Goal: Book appointment/travel/reservation

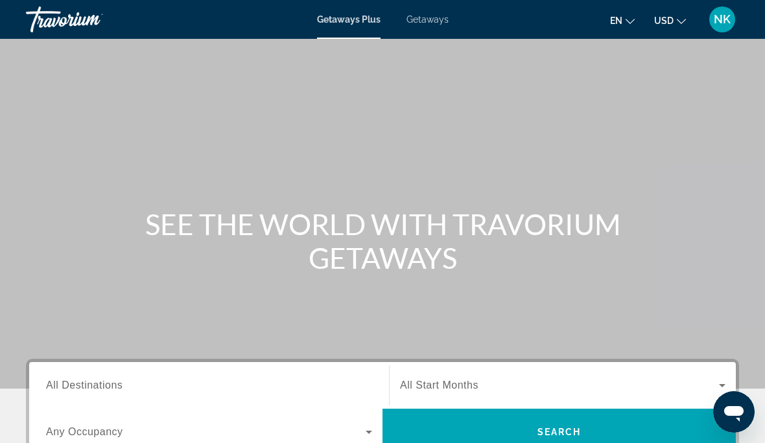
click at [426, 18] on span "Getaways" at bounding box center [427, 19] width 42 height 10
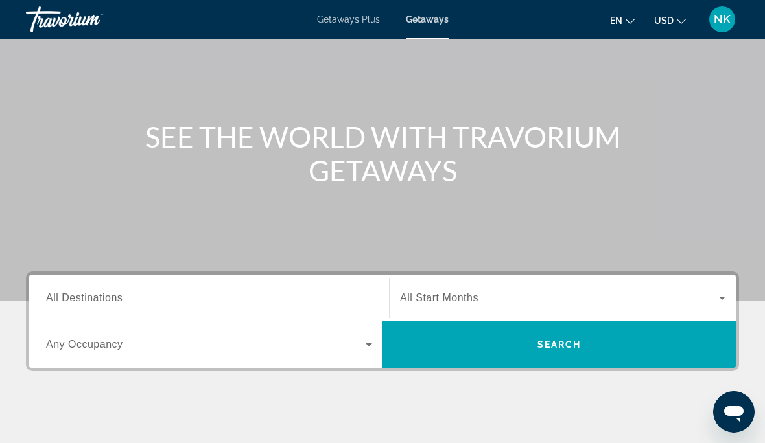
scroll to position [112, 0]
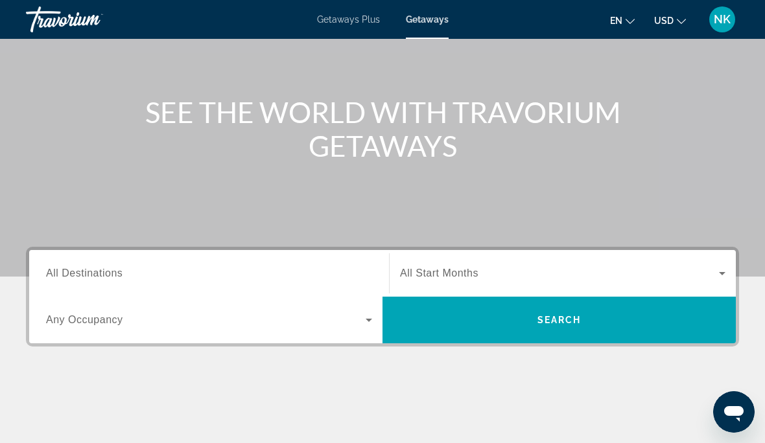
click at [87, 262] on div "Search widget" at bounding box center [209, 273] width 326 height 37
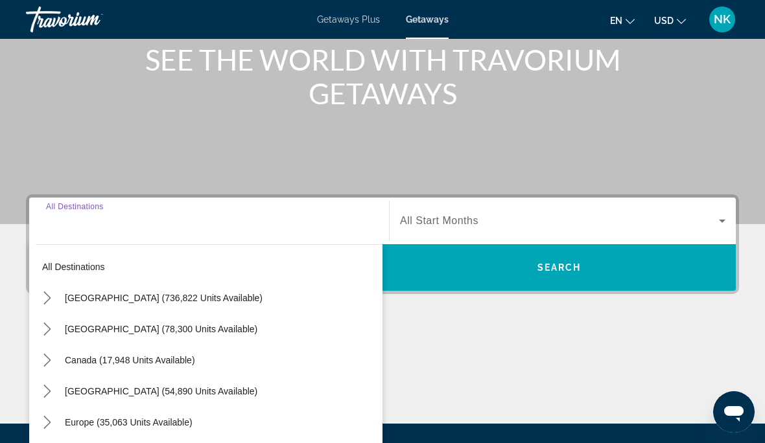
scroll to position [253, 0]
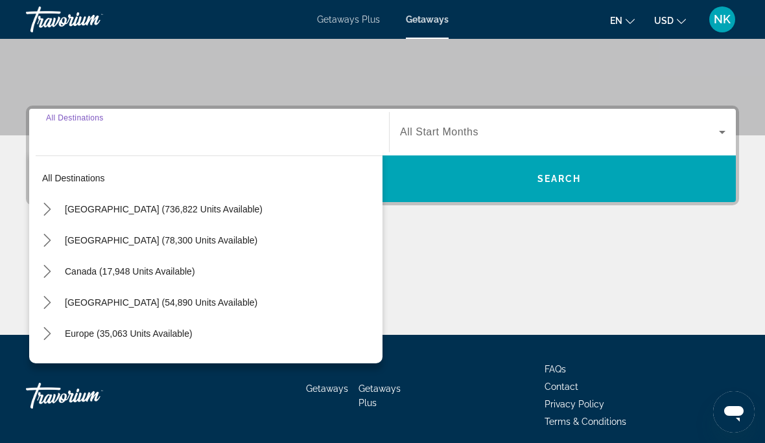
click at [122, 211] on span "[GEOGRAPHIC_DATA] (736,822 units available)" at bounding box center [164, 209] width 198 height 10
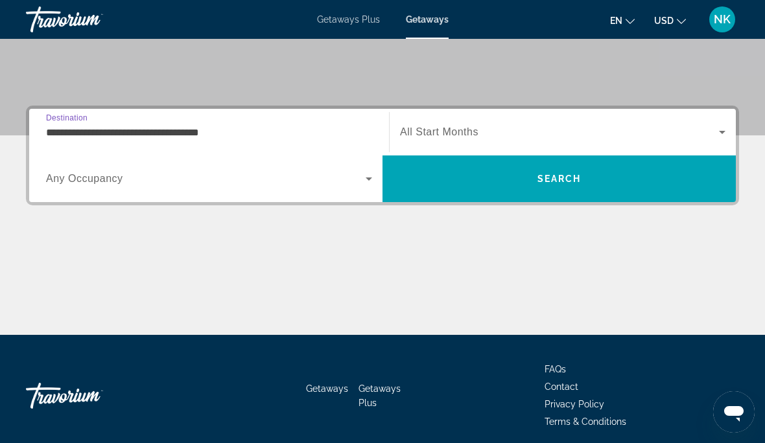
click at [86, 127] on input "**********" at bounding box center [209, 133] width 326 height 16
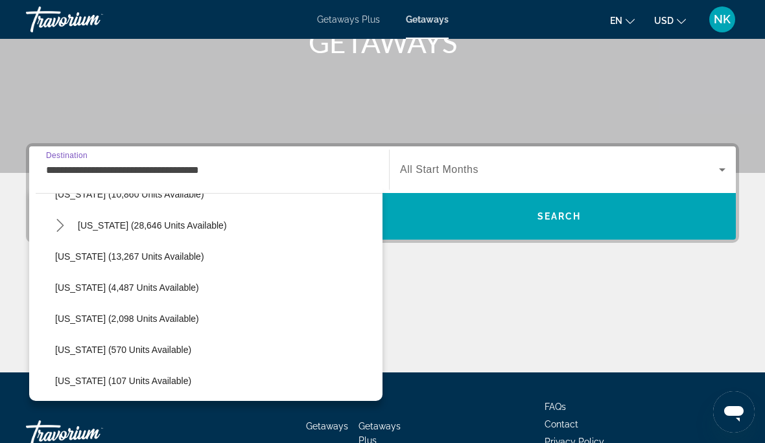
scroll to position [303, 0]
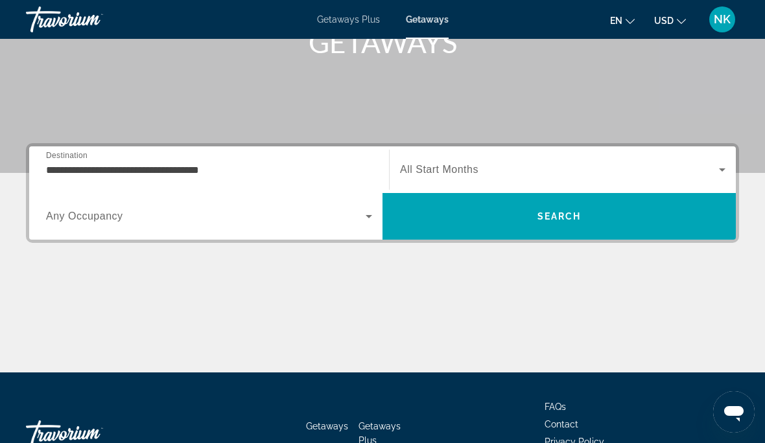
scroll to position [253, 0]
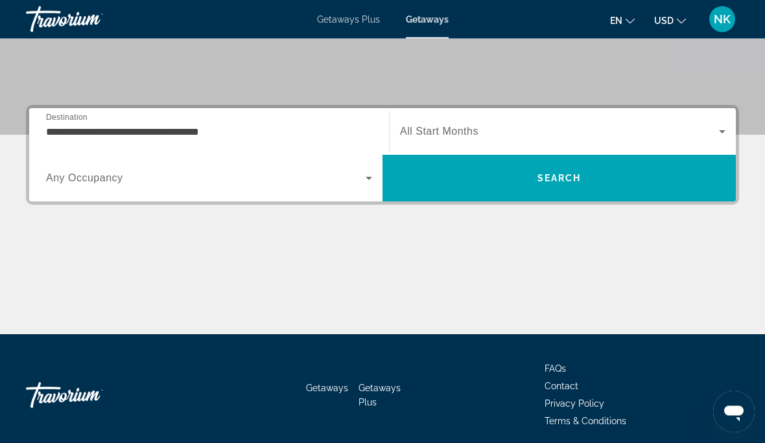
click at [87, 196] on div "Search widget" at bounding box center [209, 179] width 326 height 36
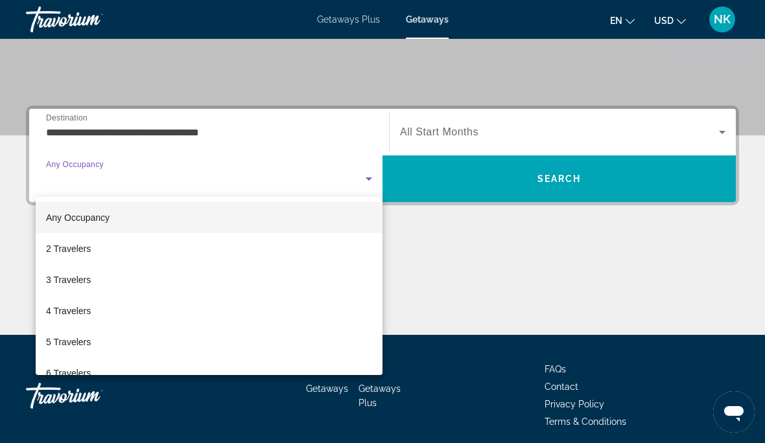
click at [484, 258] on div at bounding box center [382, 221] width 765 height 443
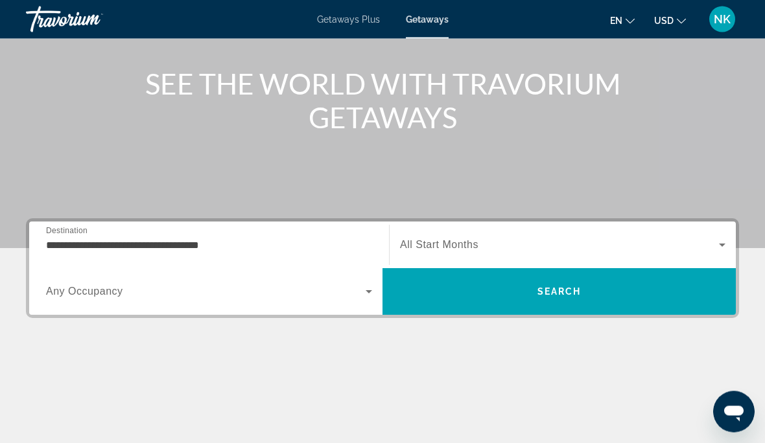
scroll to position [137, 0]
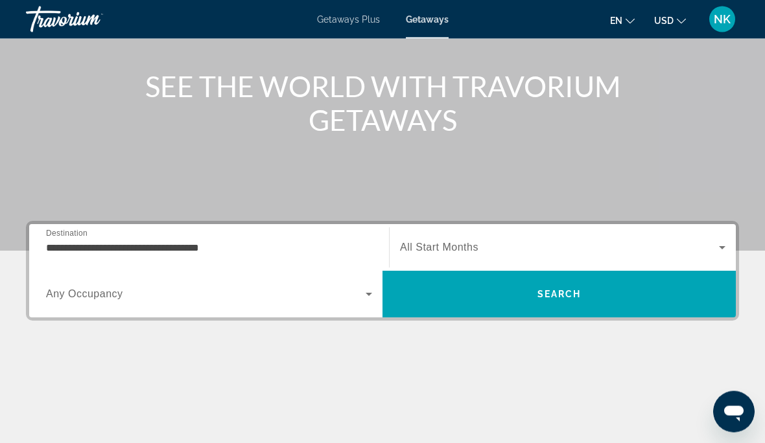
click at [102, 251] on input "**********" at bounding box center [209, 249] width 326 height 16
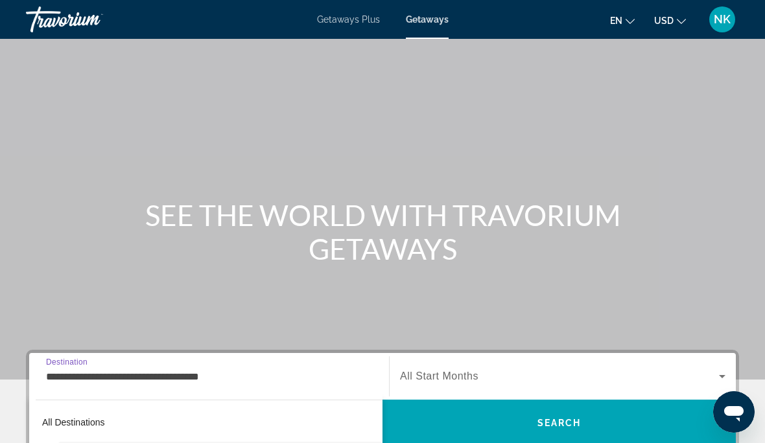
scroll to position [0, 0]
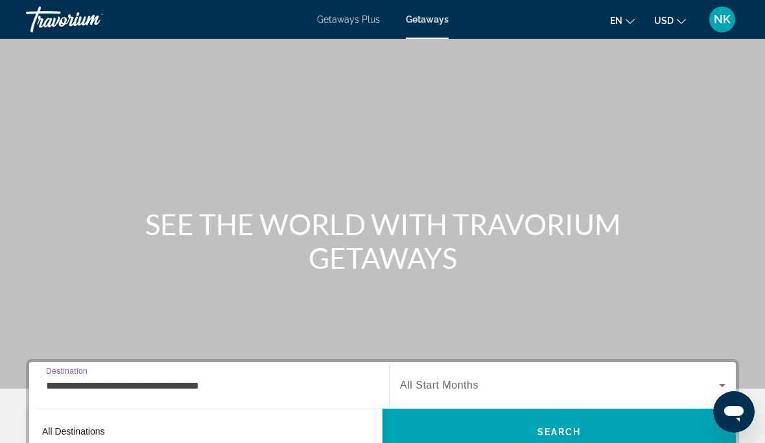
click at [420, 22] on span "Getaways" at bounding box center [427, 19] width 43 height 10
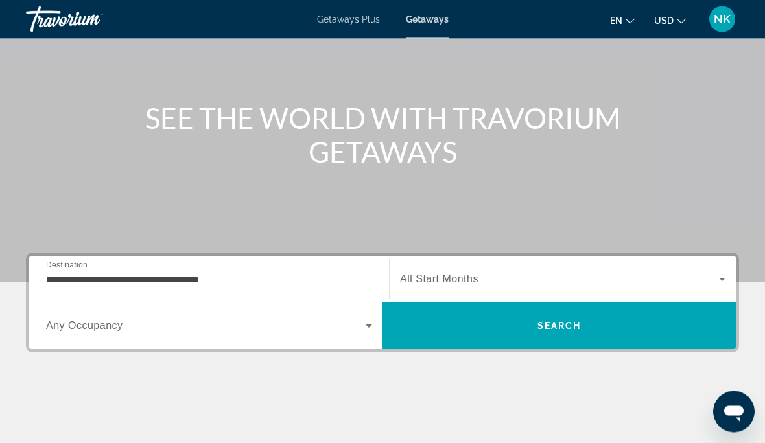
click at [102, 277] on input "**********" at bounding box center [209, 281] width 326 height 16
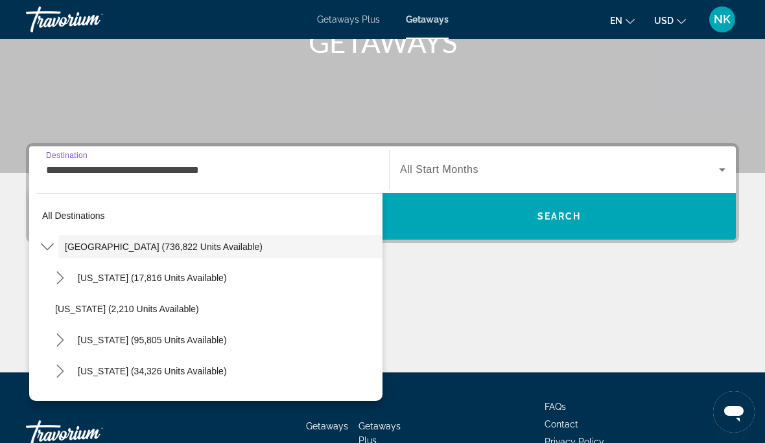
click at [111, 338] on span "[US_STATE] (95,805 units available)" at bounding box center [152, 340] width 149 height 10
type input "**********"
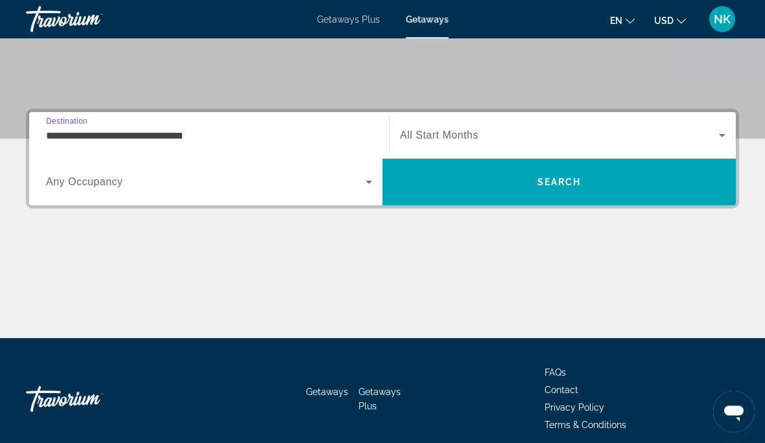
scroll to position [253, 0]
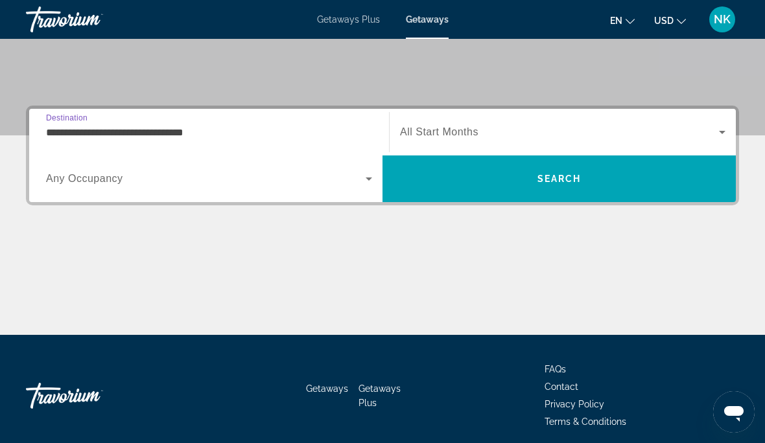
click at [437, 139] on span "Search widget" at bounding box center [559, 132] width 319 height 16
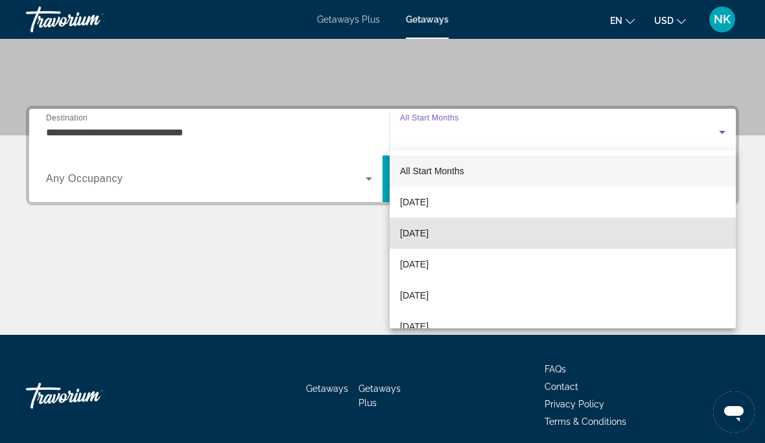
click at [417, 246] on mat-option "[DATE]" at bounding box center [562, 233] width 346 height 31
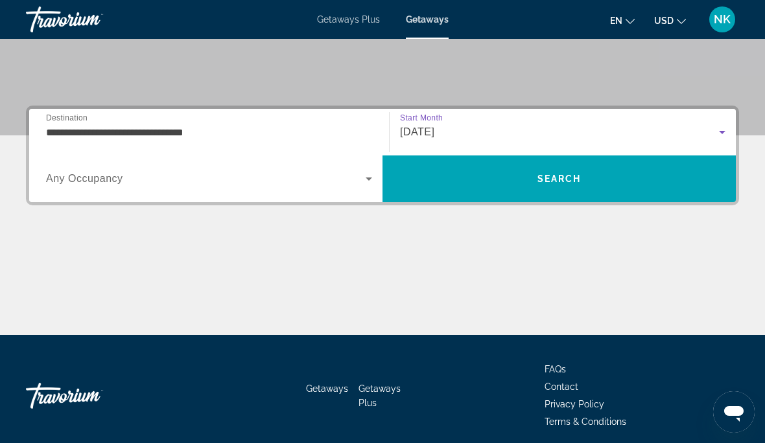
click at [514, 183] on span "Search" at bounding box center [558, 178] width 353 height 31
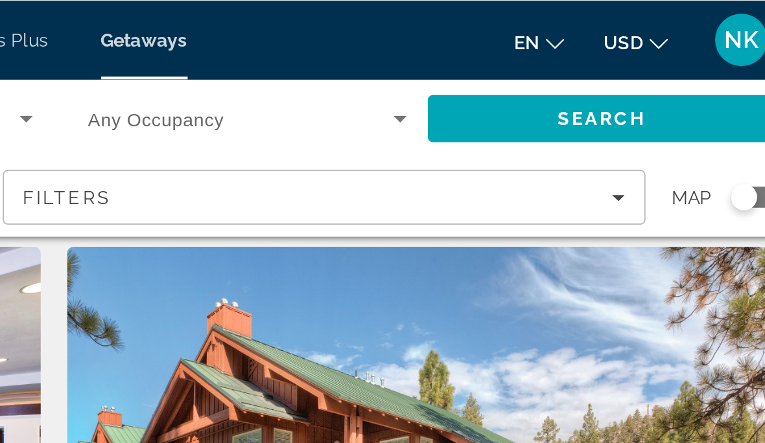
scroll to position [40, 0]
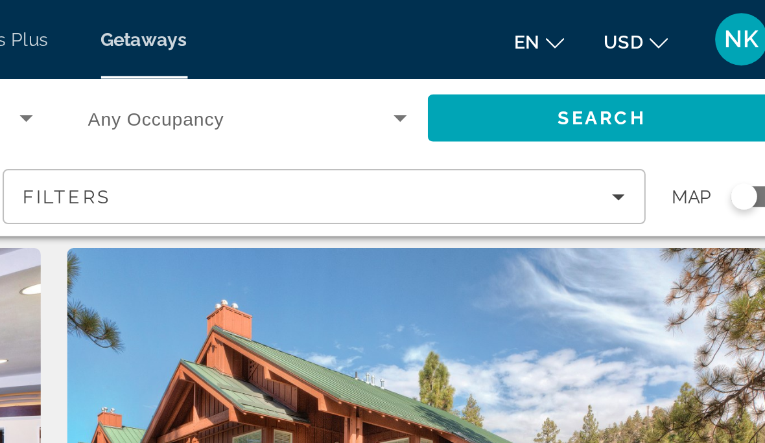
click at [658, 95] on icon "Filters" at bounding box center [661, 97] width 6 height 6
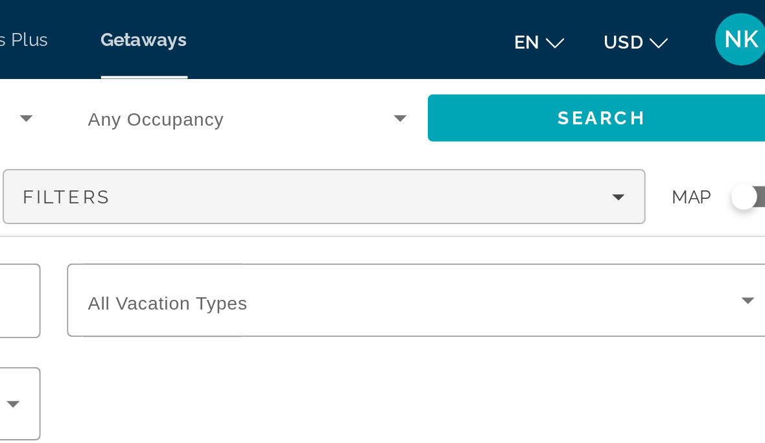
click at [717, 152] on icon "Search widget" at bounding box center [725, 149] width 16 height 16
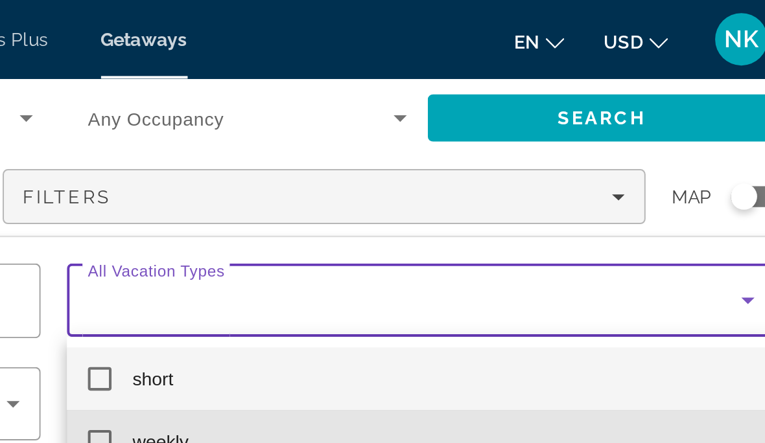
click at [389, 218] on mat-option "weekly" at bounding box center [564, 218] width 350 height 31
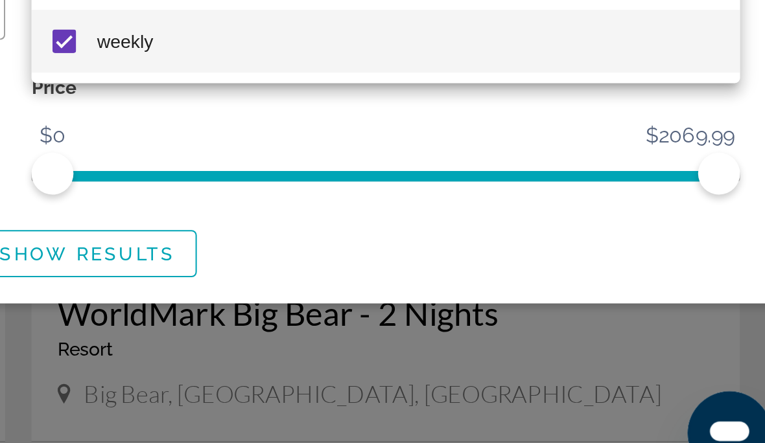
scroll to position [41, 0]
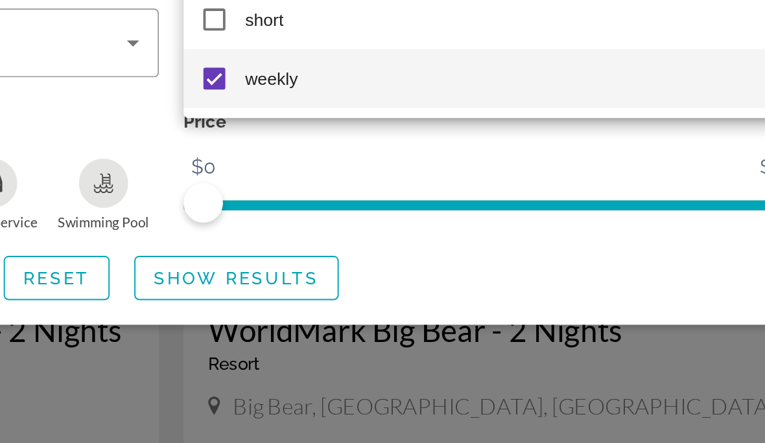
click at [109, 148] on div at bounding box center [382, 221] width 765 height 443
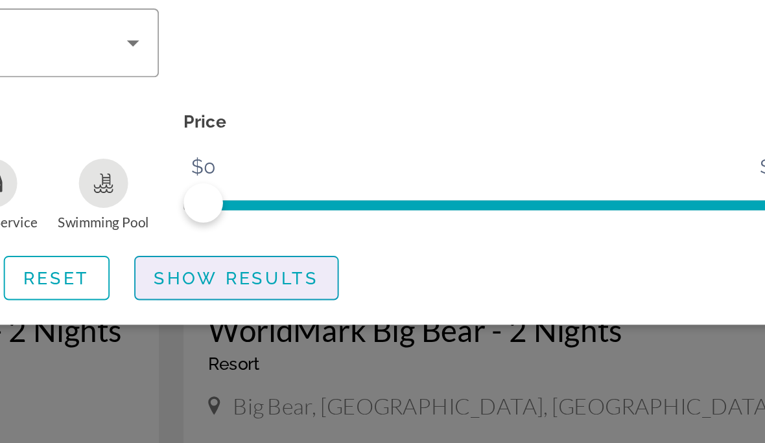
click at [364, 308] on span "Search widget" at bounding box center [417, 323] width 106 height 31
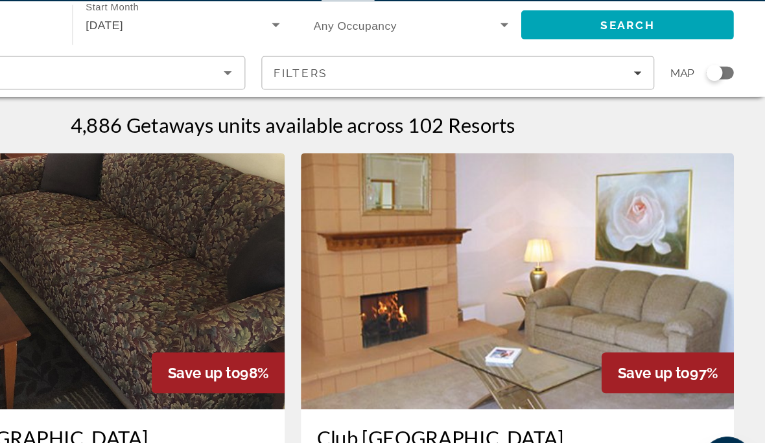
click at [645, 333] on span "Save up to" at bounding box center [674, 340] width 58 height 14
click at [632, 323] on div "Save up to 97%" at bounding box center [685, 339] width 107 height 33
click at [389, 253] on img "Main content" at bounding box center [564, 265] width 350 height 207
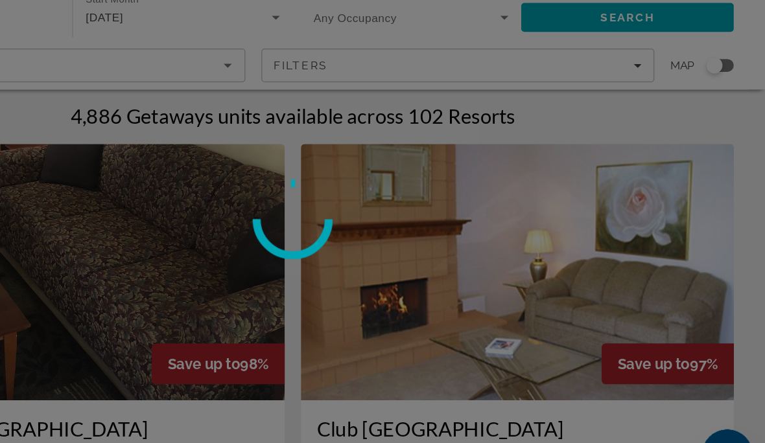
scroll to position [17, 0]
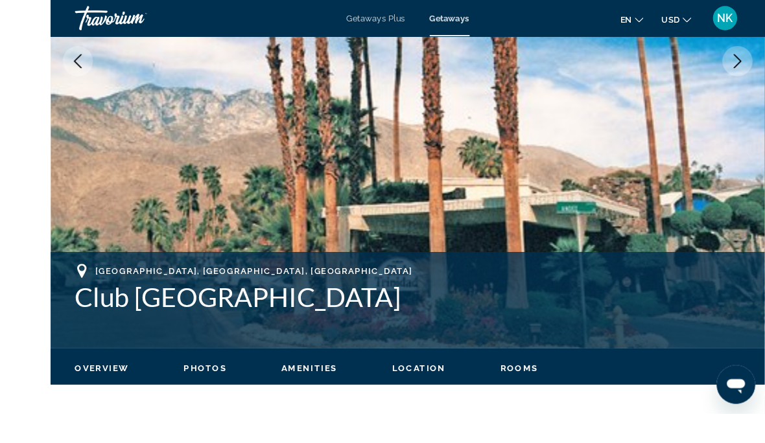
scroll to position [335, 0]
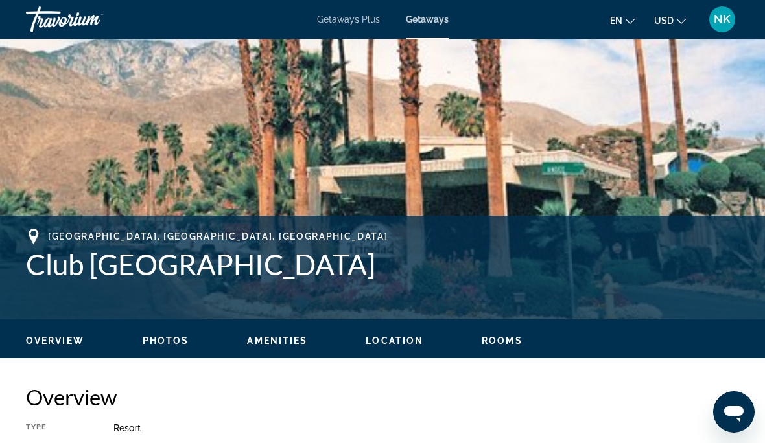
click at [498, 345] on span "Rooms" at bounding box center [501, 341] width 41 height 10
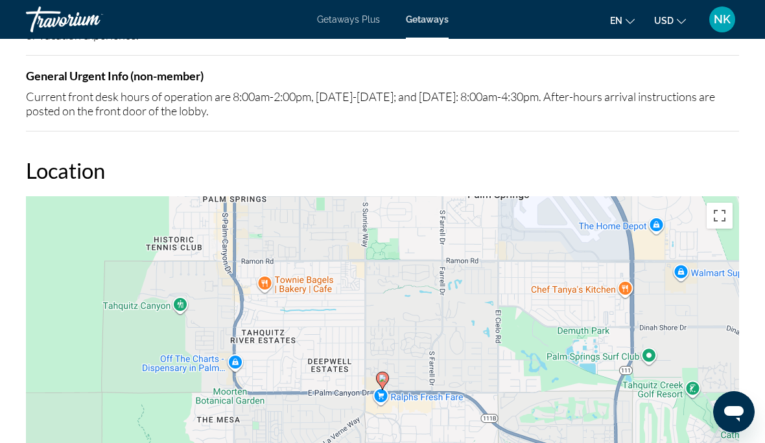
scroll to position [1898, 0]
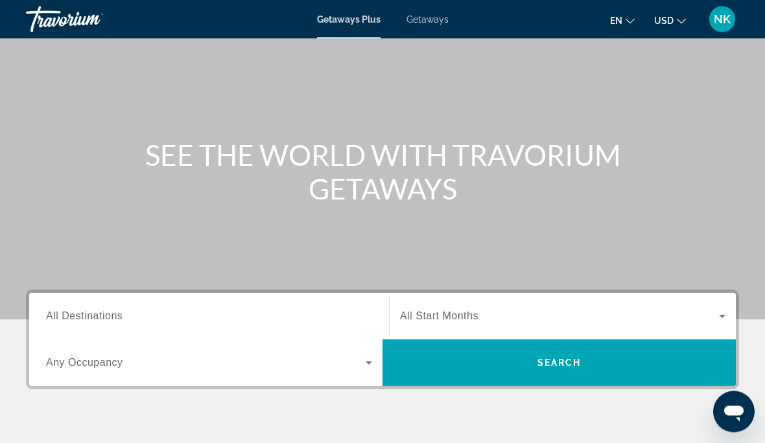
scroll to position [88, 0]
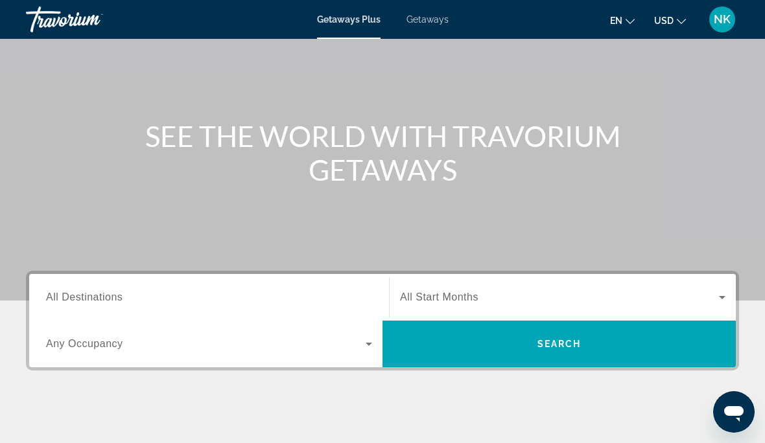
click at [75, 294] on span "All Destinations" at bounding box center [84, 297] width 76 height 11
click at [75, 294] on input "Destination All Destinations" at bounding box center [209, 298] width 326 height 16
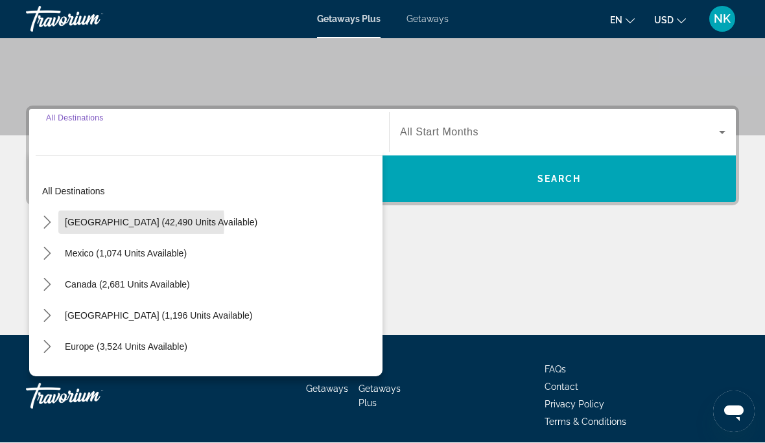
scroll to position [253, 0]
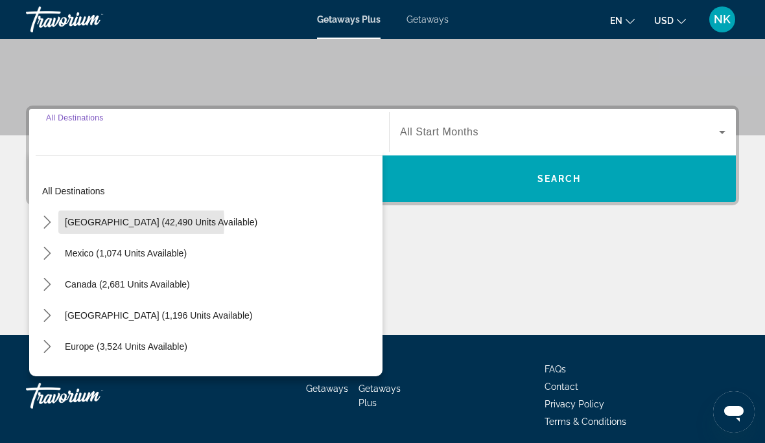
click at [96, 223] on span "United States (42,490 units available)" at bounding box center [161, 222] width 192 height 10
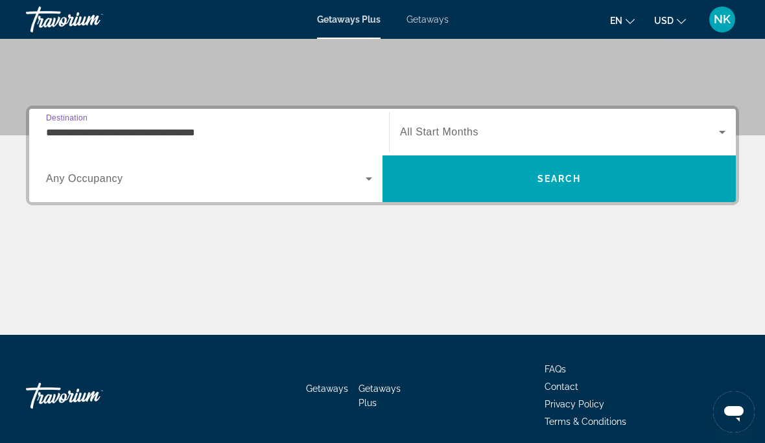
click at [94, 131] on input "**********" at bounding box center [209, 133] width 326 height 16
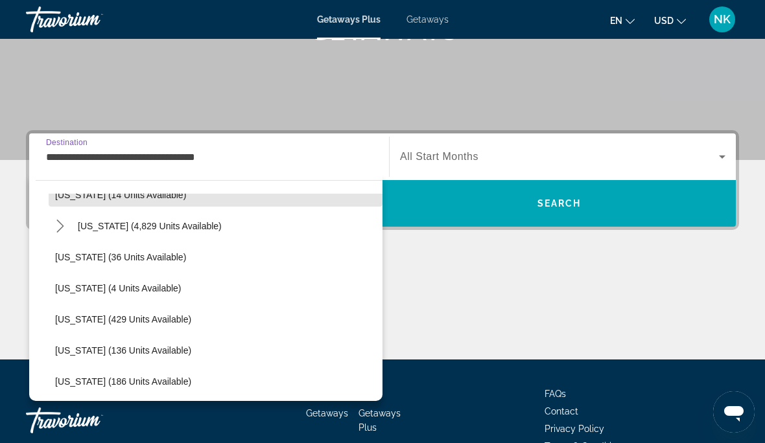
scroll to position [240, 0]
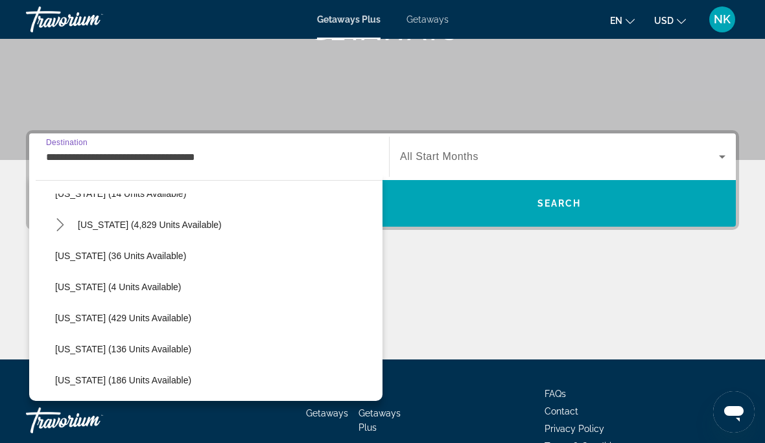
click at [86, 220] on span "Florida (4,829 units available)" at bounding box center [150, 225] width 144 height 10
type input "**********"
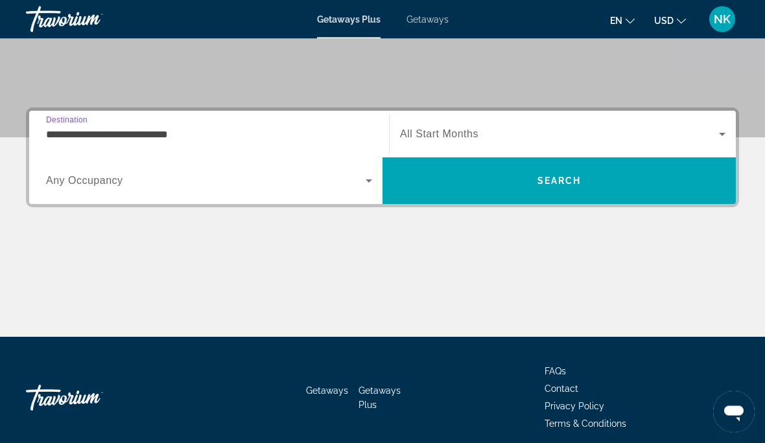
scroll to position [253, 0]
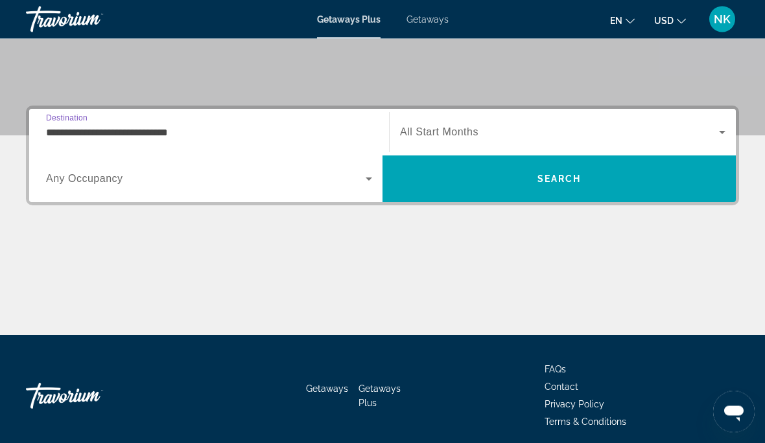
click at [424, 128] on span "All Start Months" at bounding box center [439, 132] width 78 height 11
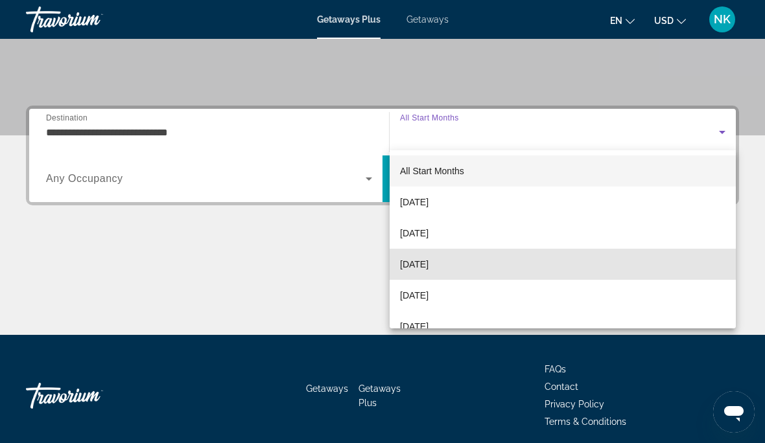
click at [428, 264] on span "[DATE]" at bounding box center [414, 265] width 29 height 16
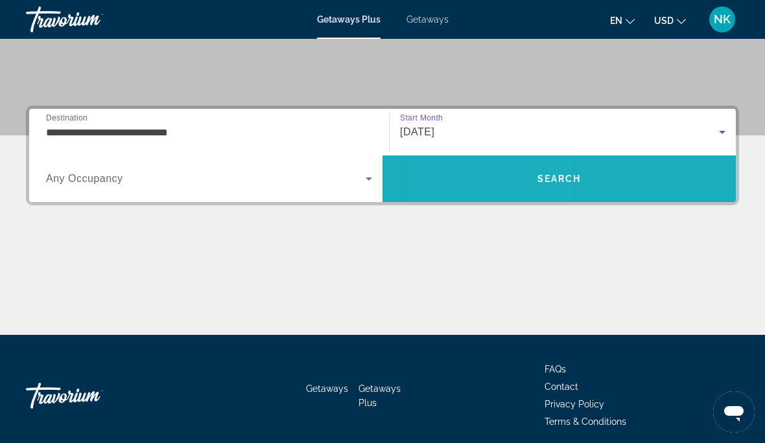
scroll to position [253, 0]
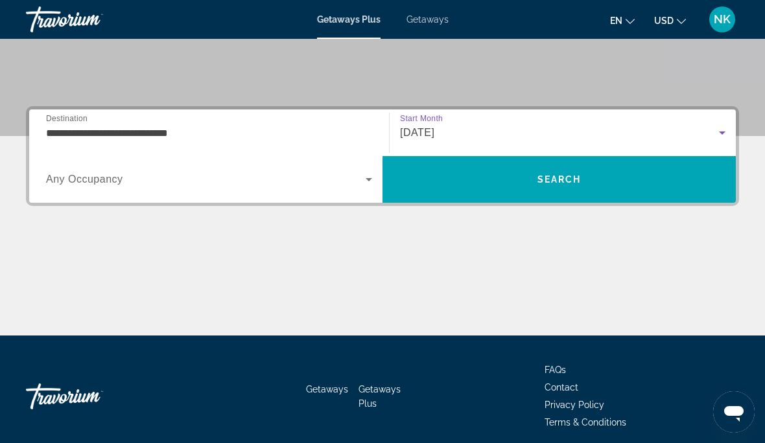
click at [477, 190] on span "Search" at bounding box center [558, 179] width 353 height 31
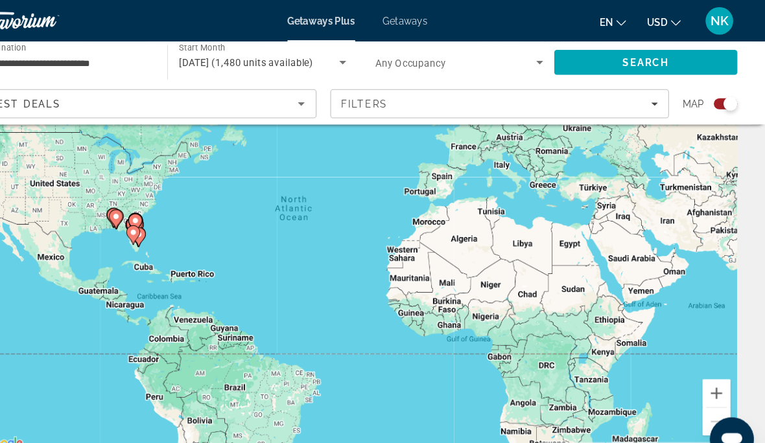
scroll to position [93, 0]
click at [654, 408] on div "To activate drag with keyboard, press Alt + Enter. Once in keyboard drag state,…" at bounding box center [382, 230] width 713 height 389
click at [655, 400] on div "To activate drag with keyboard, press Alt + Enter. Once in keyboard drag state,…" at bounding box center [382, 230] width 713 height 389
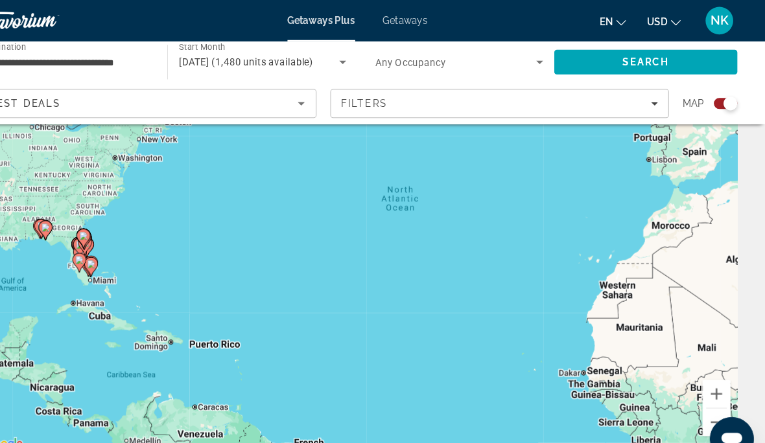
click at [115, 252] on gmp-advanced-marker "Main content" at bounding box center [121, 246] width 13 height 19
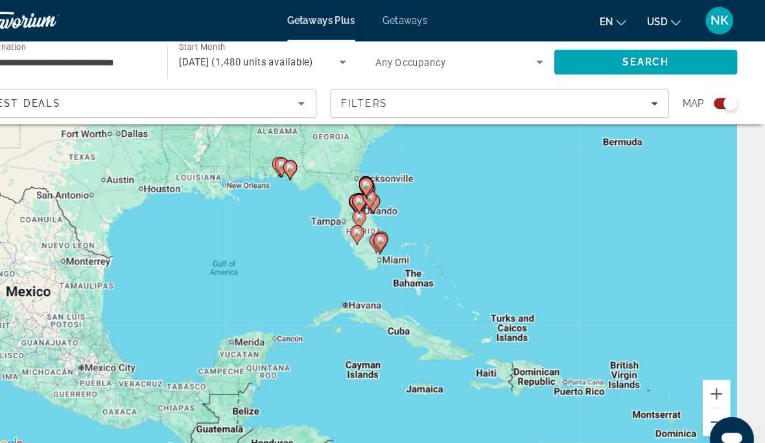
click at [343, 238] on div "To navigate, press the arrow keys. To activate drag with keyboard, press Alt + …" at bounding box center [382, 230] width 713 height 389
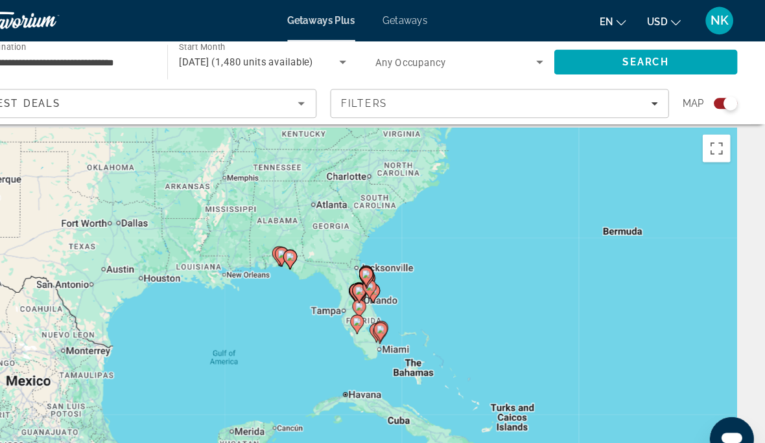
scroll to position [12, 0]
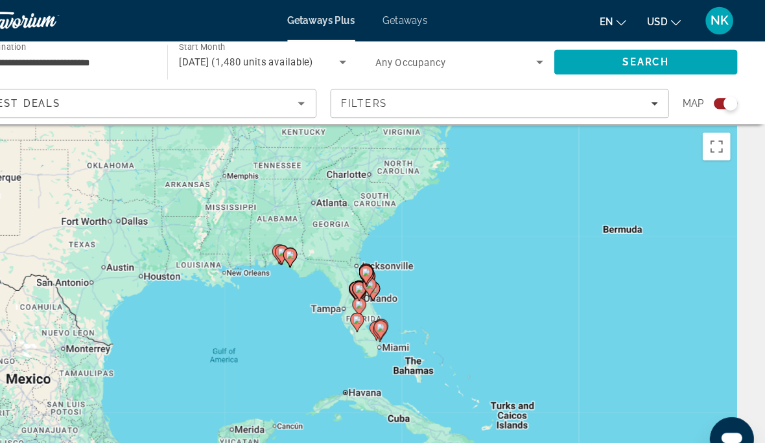
click at [376, 293] on gmp-advanced-marker "Main content" at bounding box center [382, 302] width 13 height 19
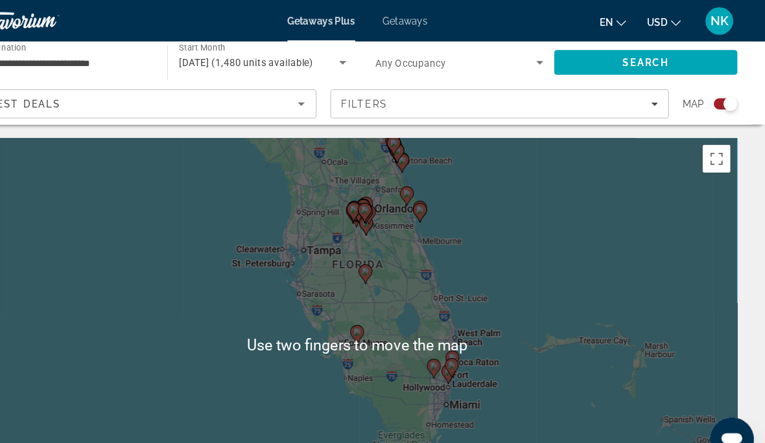
scroll to position [0, 0]
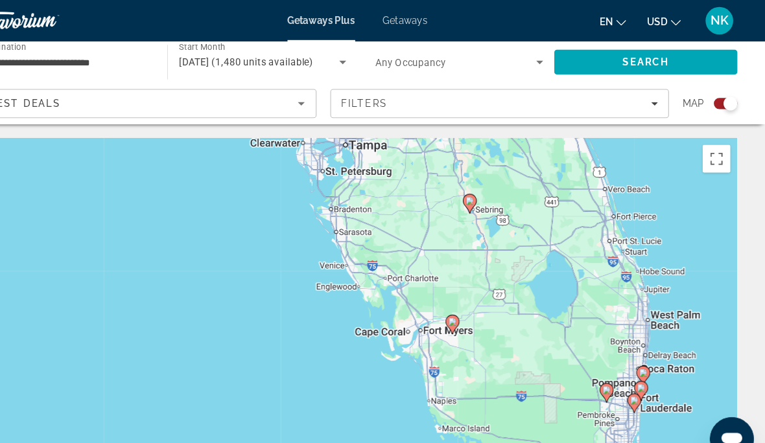
type input "**********"
click at [465, 295] on icon "Main content" at bounding box center [471, 304] width 13 height 18
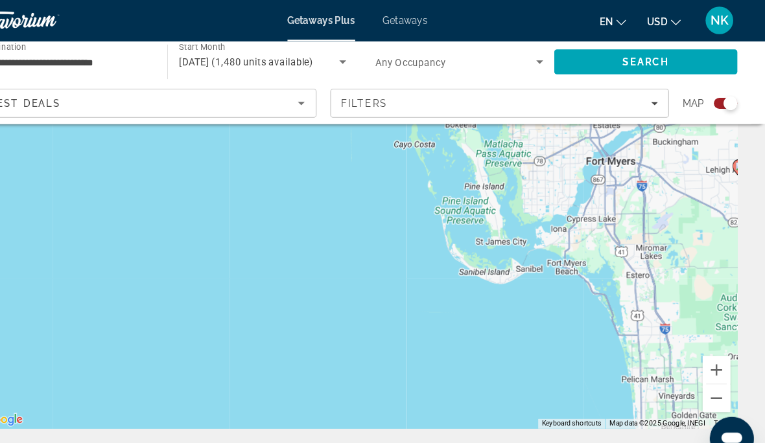
scroll to position [116, 0]
click at [706, 373] on button "Zoom out" at bounding box center [719, 374] width 26 height 26
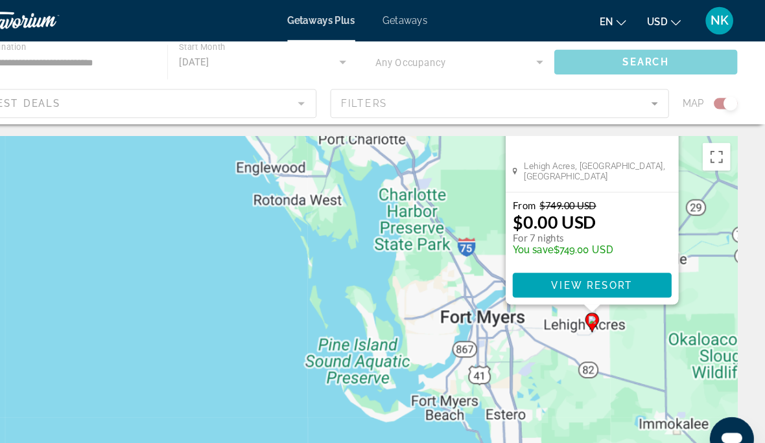
scroll to position [0, 0]
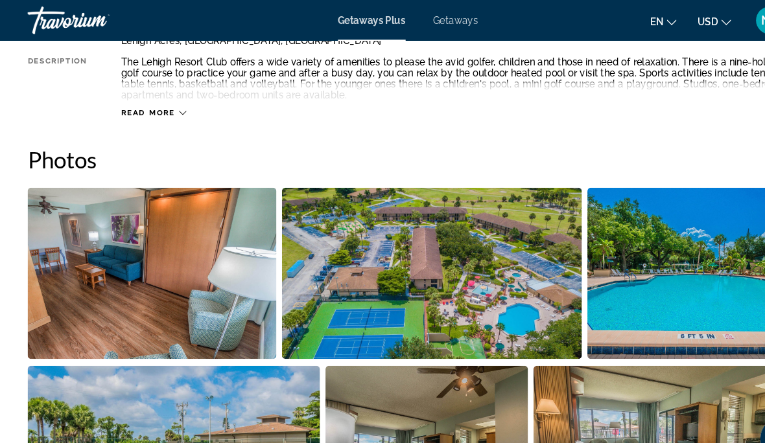
scroll to position [757, 0]
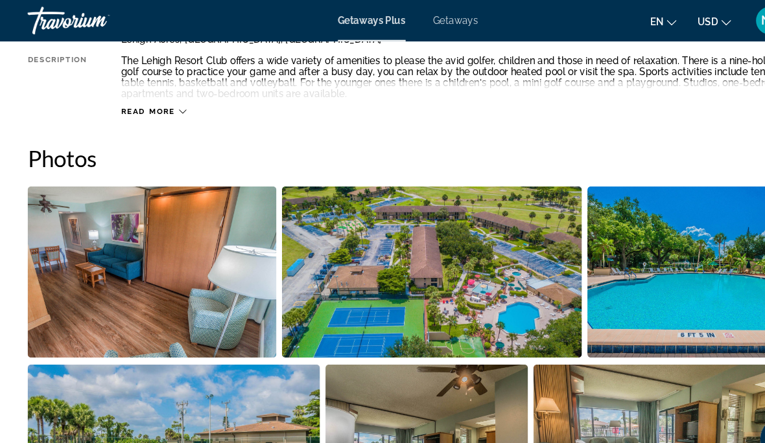
click at [123, 272] on img "Open full-screen image slider" at bounding box center [142, 255] width 233 height 161
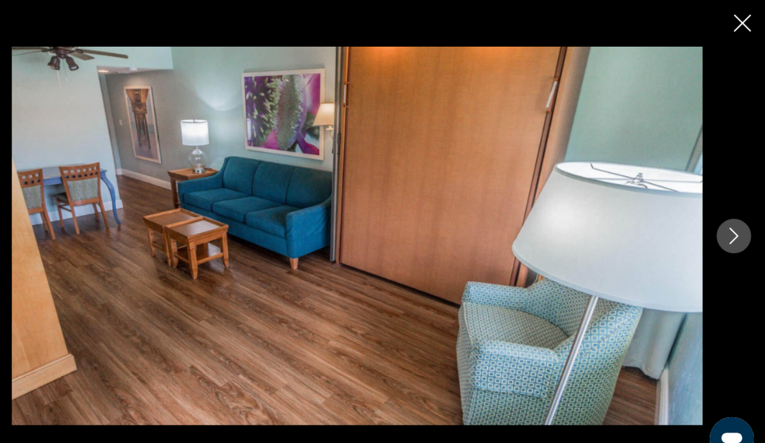
click at [728, 229] on icon "Next image" at bounding box center [736, 222] width 16 height 16
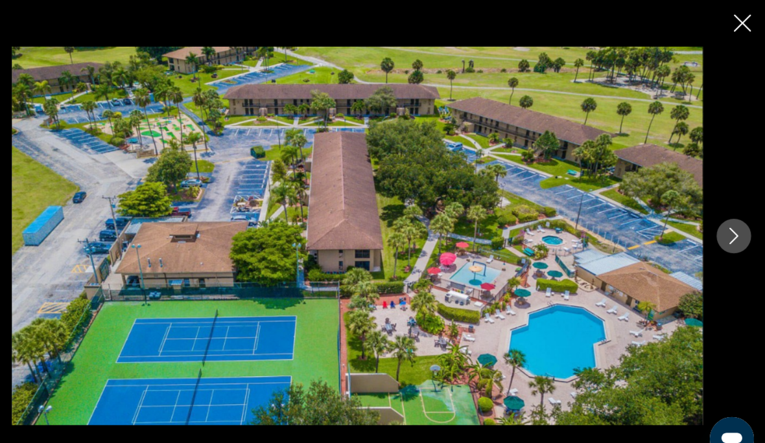
click at [732, 229] on icon "Next image" at bounding box center [736, 222] width 8 height 16
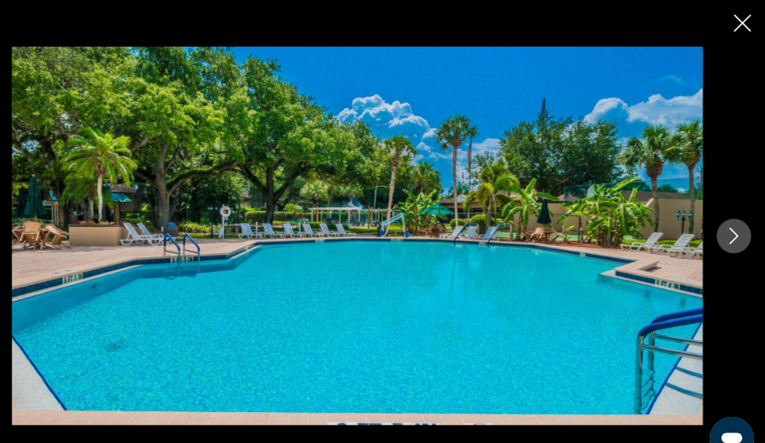
click at [728, 229] on icon "Next image" at bounding box center [736, 222] width 16 height 16
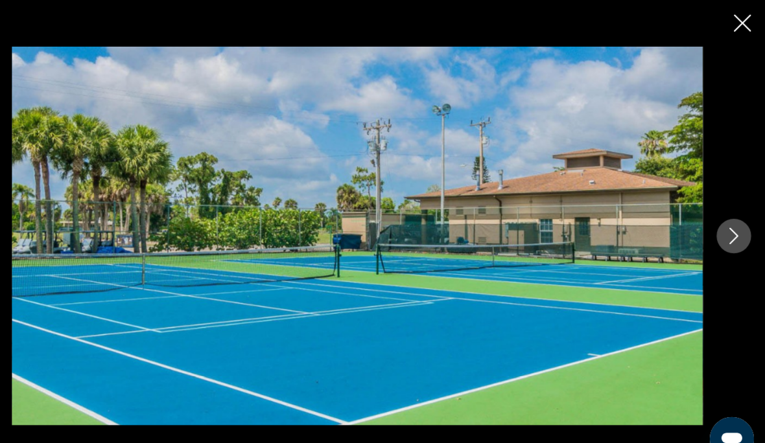
click at [728, 229] on icon "Next image" at bounding box center [736, 222] width 16 height 16
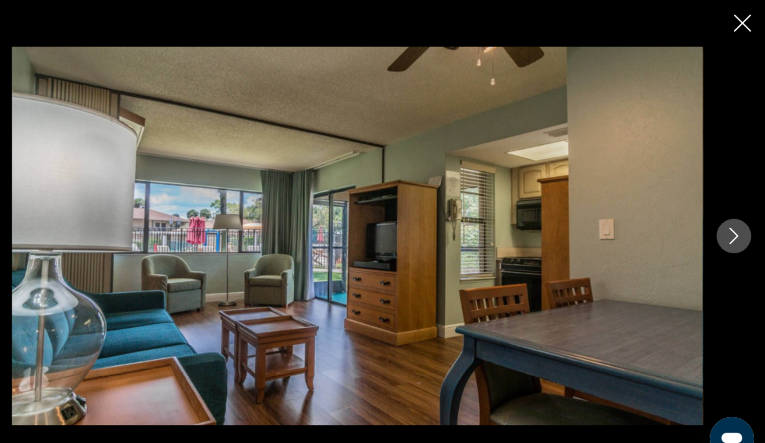
click at [728, 229] on icon "Next image" at bounding box center [736, 222] width 16 height 16
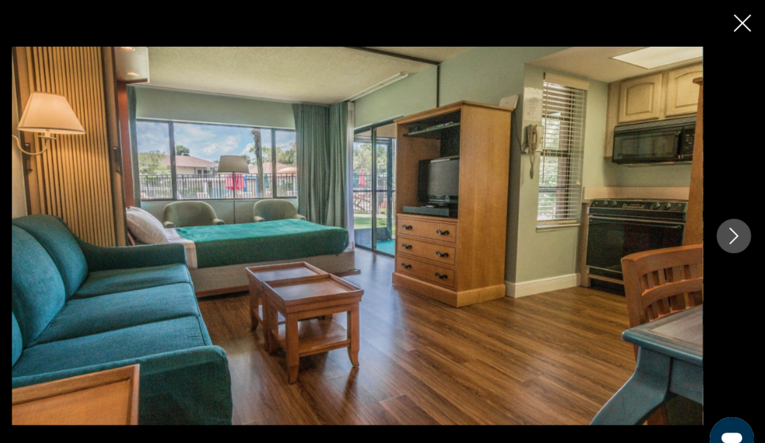
click at [728, 229] on icon "Next image" at bounding box center [736, 222] width 16 height 16
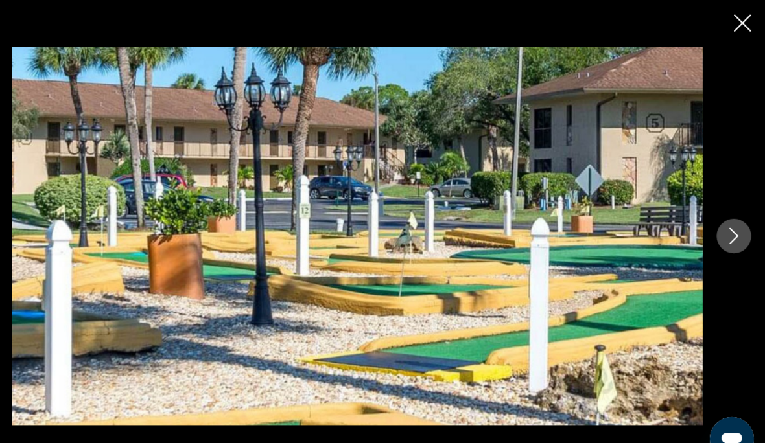
click at [728, 229] on icon "Next image" at bounding box center [736, 222] width 16 height 16
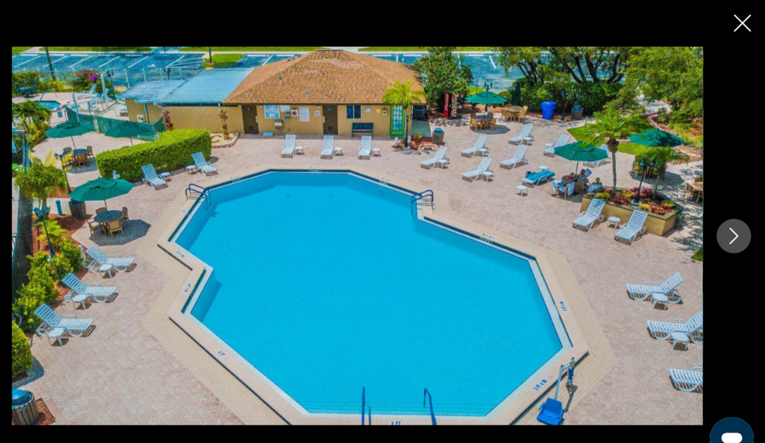
click at [732, 229] on icon "Next image" at bounding box center [736, 222] width 8 height 16
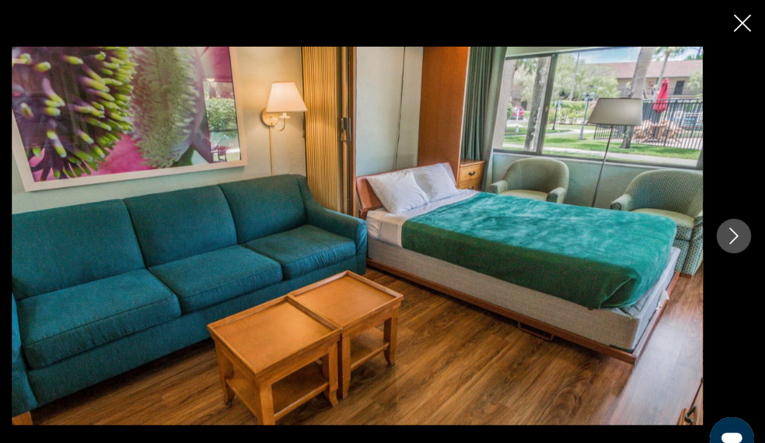
click at [728, 229] on icon "Next image" at bounding box center [736, 222] width 16 height 16
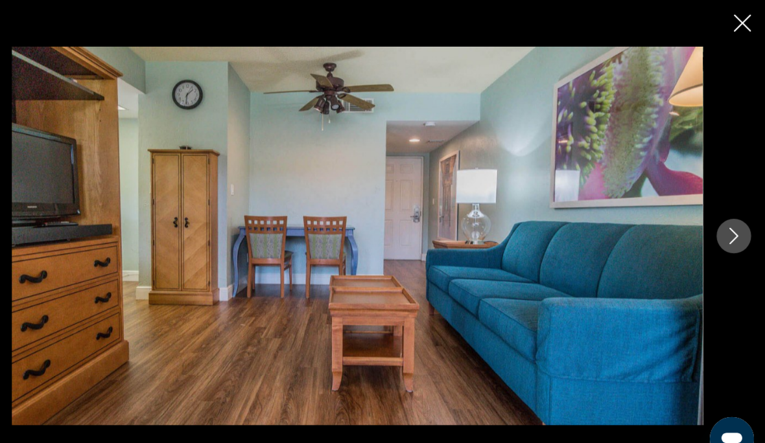
click at [719, 238] on button "Next image" at bounding box center [735, 221] width 32 height 32
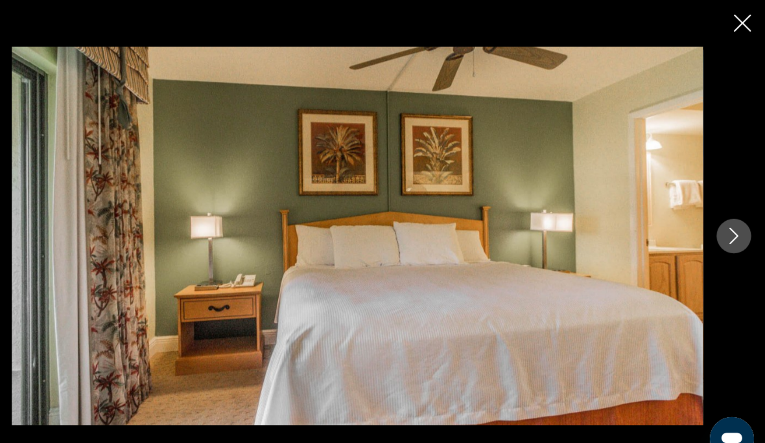
click at [735, 25] on icon "Close slideshow" at bounding box center [743, 22] width 16 height 16
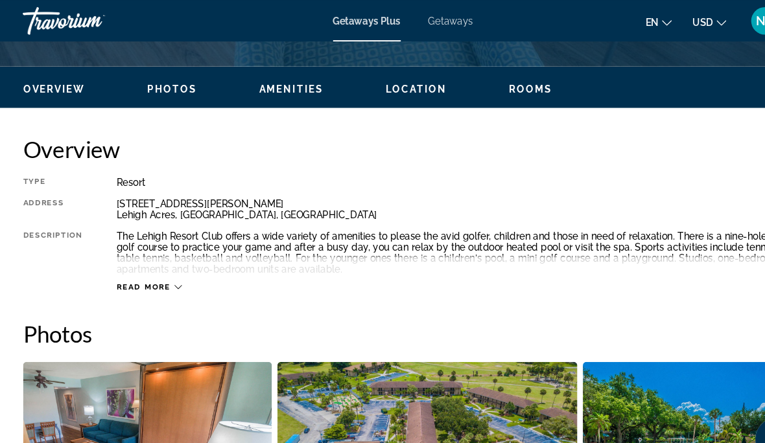
scroll to position [590, 0]
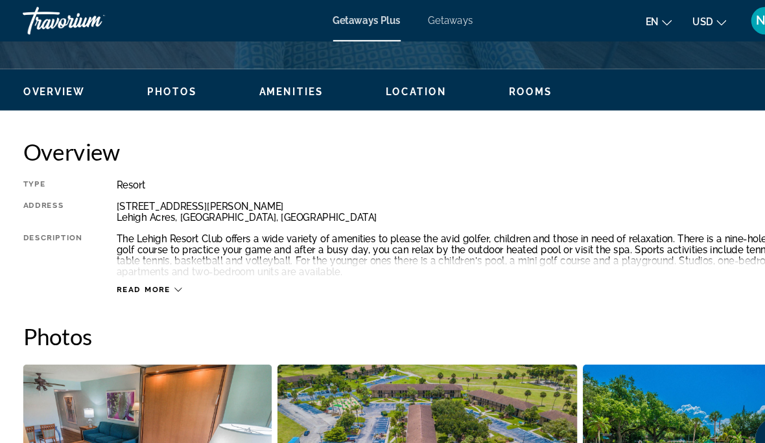
click at [489, 86] on span "Rooms" at bounding box center [501, 86] width 41 height 10
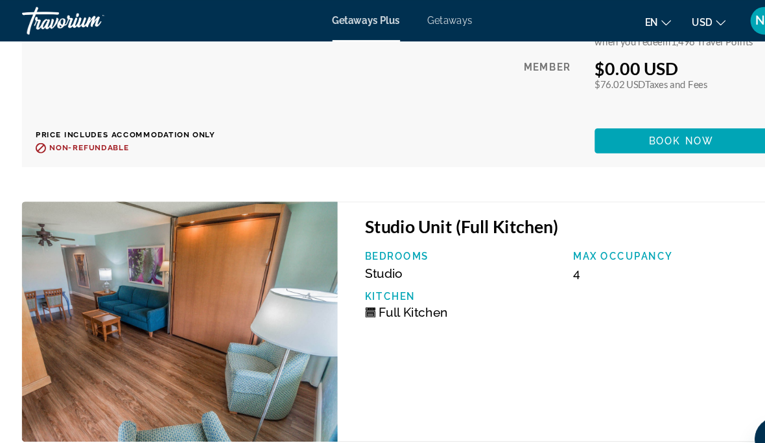
scroll to position [3194, 0]
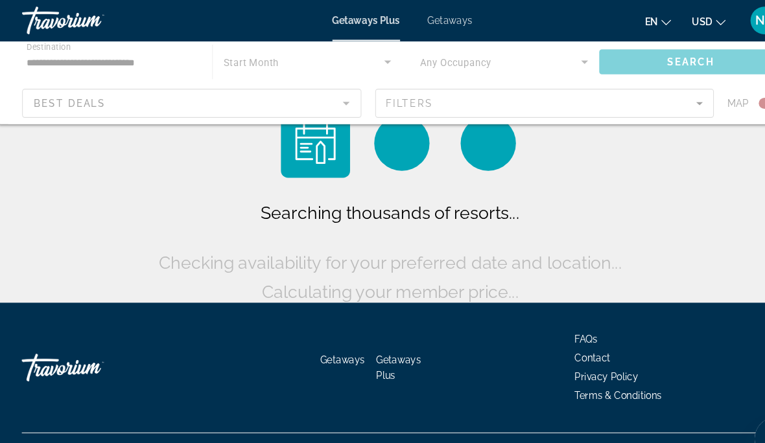
scroll to position [51, 0]
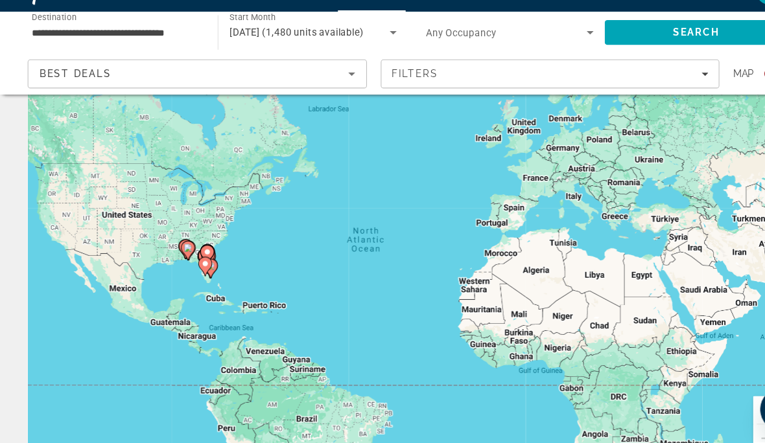
click at [187, 268] on gmp-advanced-marker "Main content" at bounding box center [192, 277] width 13 height 19
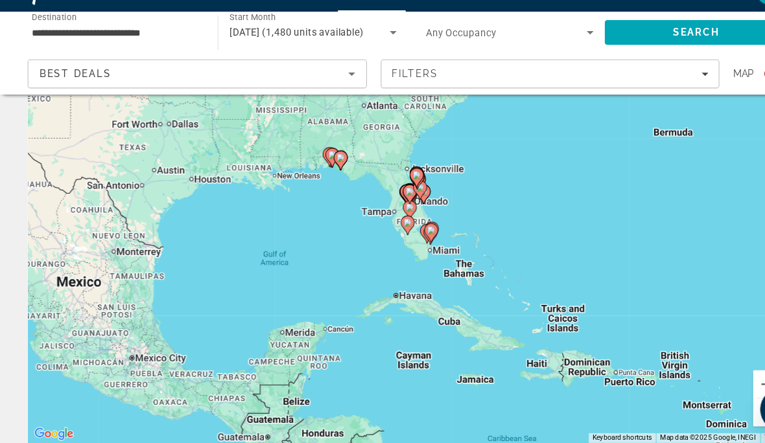
click at [379, 216] on icon "Main content" at bounding box center [384, 224] width 12 height 17
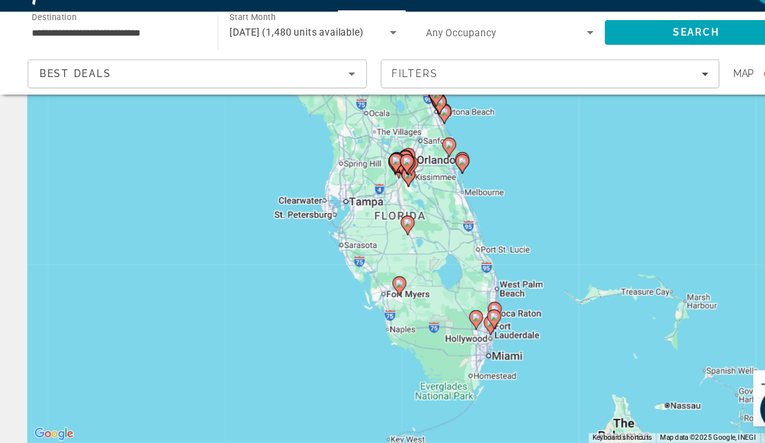
type input "**********"
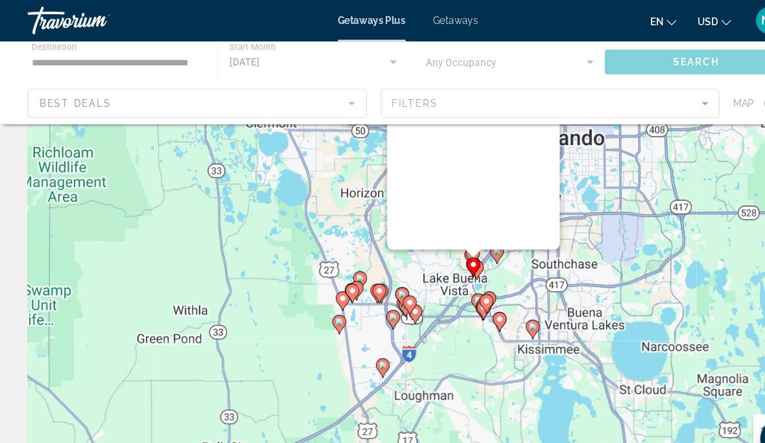
scroll to position [0, 0]
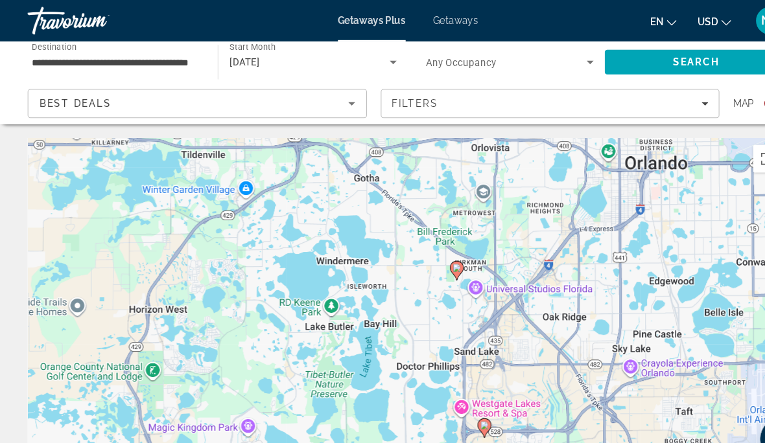
click at [445, 410] on div "To activate drag with keyboard, press Alt + Enter. Once in keyboard drag state,…" at bounding box center [382, 324] width 713 height 389
click at [449, 411] on gmp-advanced-marker "Main content" at bounding box center [454, 401] width 13 height 19
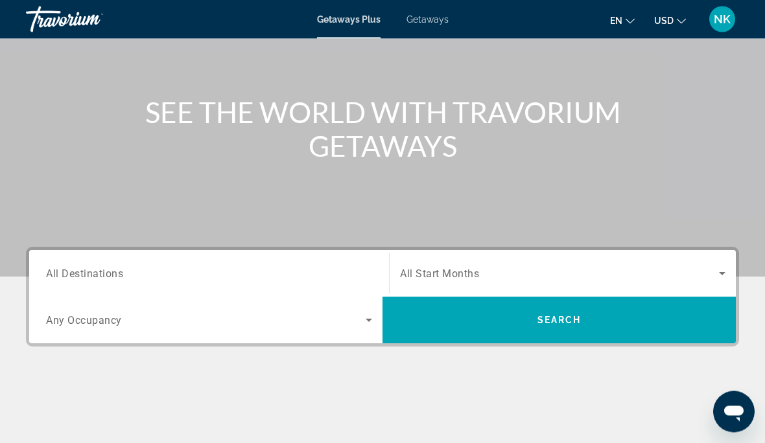
scroll to position [110, 0]
